Goal: Task Accomplishment & Management: Manage account settings

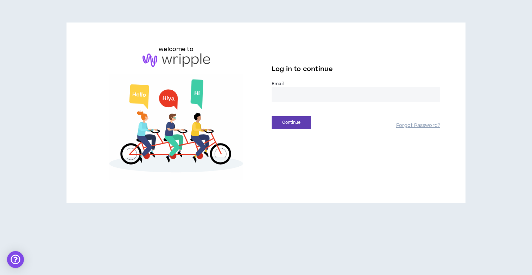
click at [280, 92] on input "email" at bounding box center [355, 94] width 168 height 15
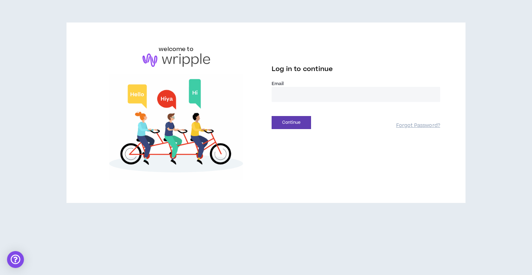
click at [311, 95] on input "email" at bounding box center [355, 94] width 168 height 15
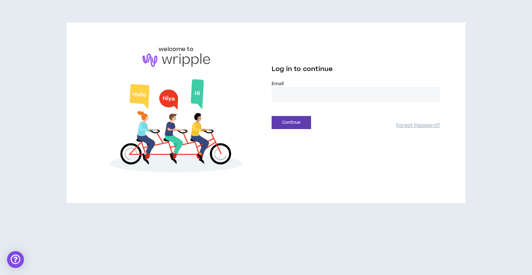
click at [319, 100] on input "email" at bounding box center [355, 94] width 168 height 15
click at [346, 78] on div "Log in to continue" at bounding box center [355, 71] width 168 height 19
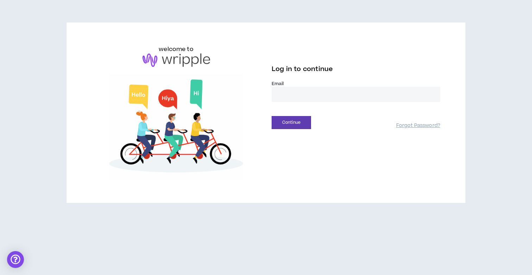
click at [336, 96] on input "email" at bounding box center [355, 94] width 168 height 15
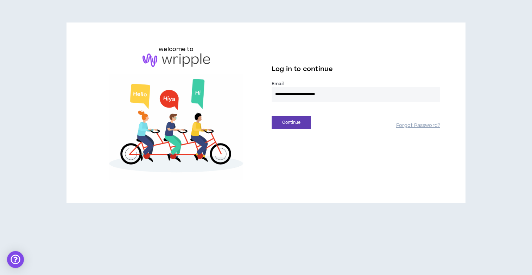
type input "**********"
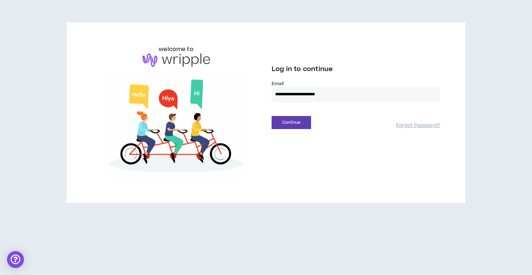
click at [271, 116] on button "Continue" at bounding box center [290, 122] width 39 height 13
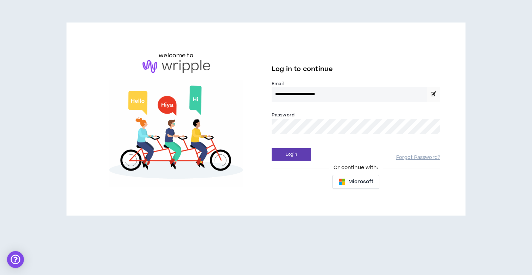
click at [383, 98] on input "**********" at bounding box center [348, 94] width 155 height 15
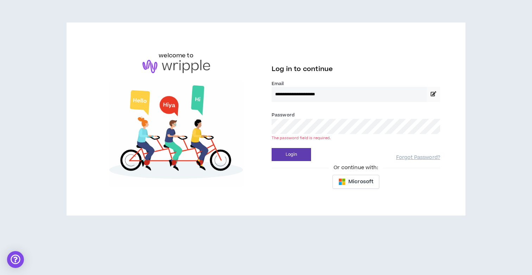
click at [391, 93] on input "**********" at bounding box center [348, 94] width 155 height 15
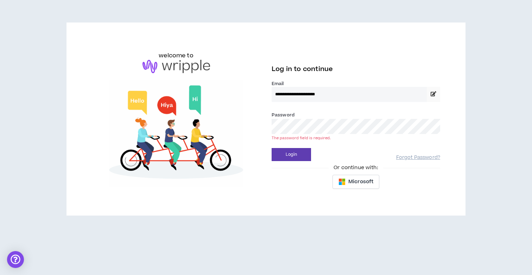
click at [346, 117] on div "Password * The password field is required." at bounding box center [355, 122] width 168 height 23
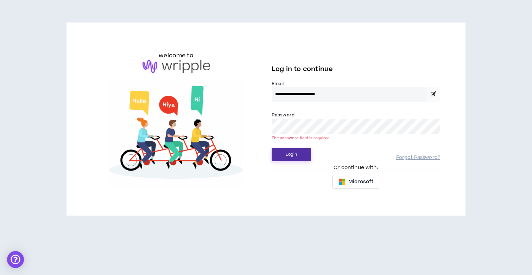
click at [298, 160] on button "Login" at bounding box center [290, 154] width 39 height 13
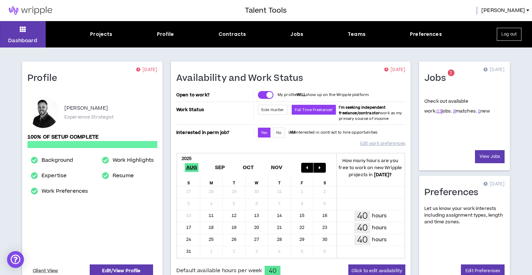
click at [478, 112] on span "1 new" at bounding box center [484, 111] width 12 height 6
click at [478, 112] on link "1" at bounding box center [479, 111] width 2 height 6
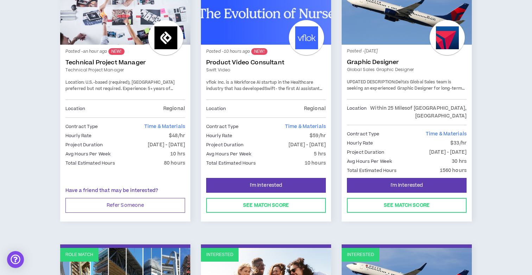
scroll to position [150, 0]
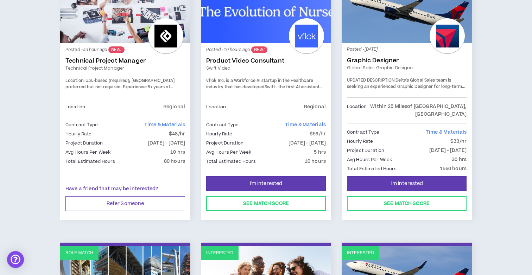
click at [298, 86] on span "- the first AI assistant (copilot) that gives hospital nurses & care teams more…" at bounding box center [265, 121] width 118 height 74
click at [259, 77] on div "Posted - 10 hours ago NEW! Product Video Consultant Swift video vflok Inc. is a…" at bounding box center [266, 73] width 120 height 50
click at [234, 61] on link "Product Video Consultant" at bounding box center [266, 60] width 120 height 7
